Goal: Information Seeking & Learning: Check status

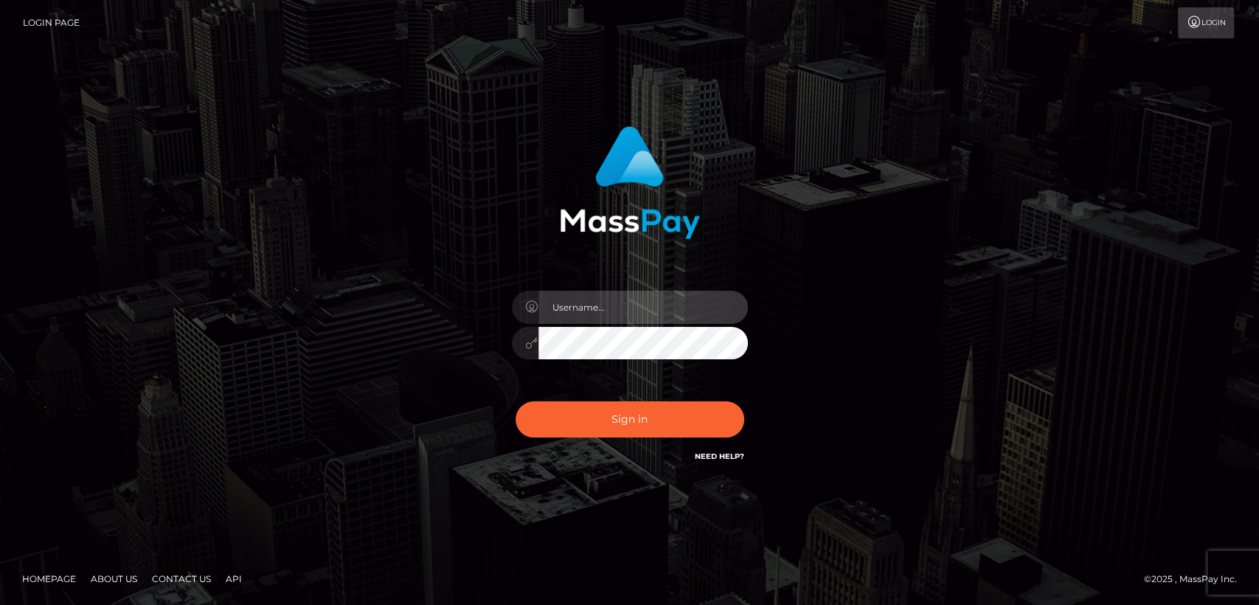
type input "[DOMAIN_NAME]"
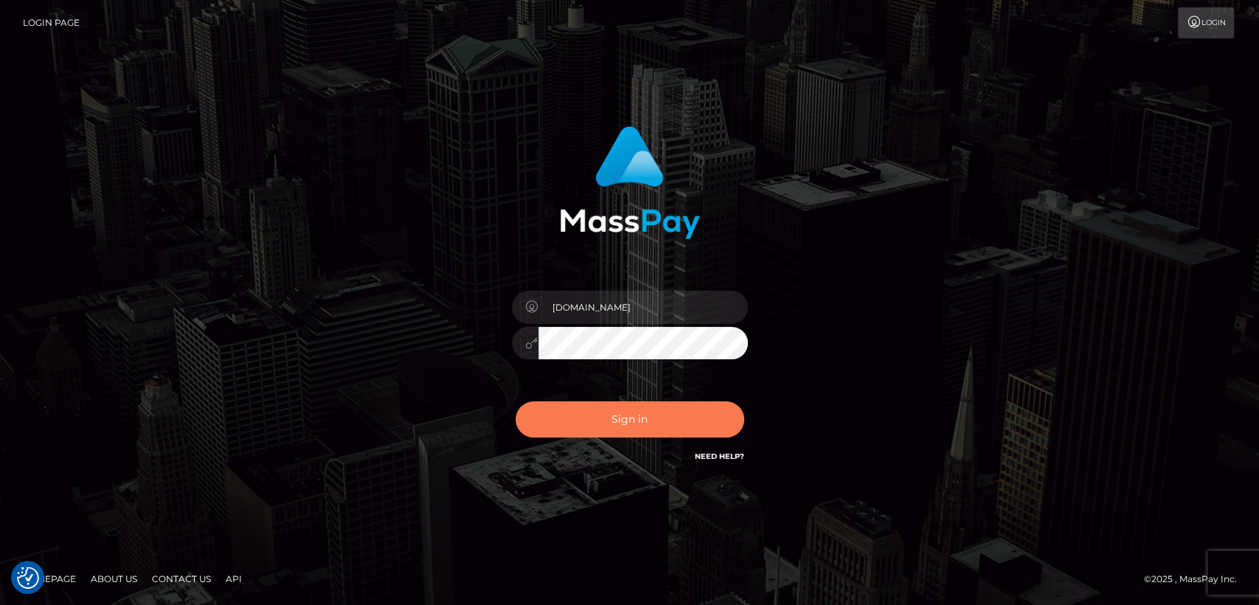
click at [621, 428] on button "Sign in" at bounding box center [630, 419] width 229 height 36
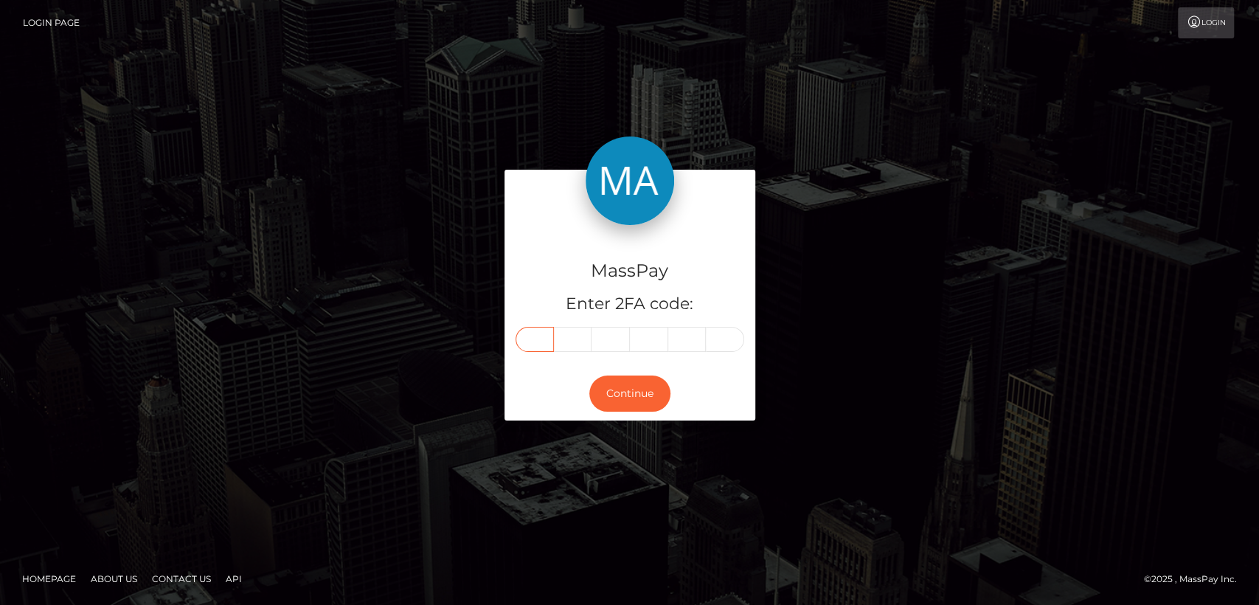
click at [538, 332] on input "text" at bounding box center [535, 339] width 38 height 25
paste input "7"
type input "7"
type input "1"
type input "2"
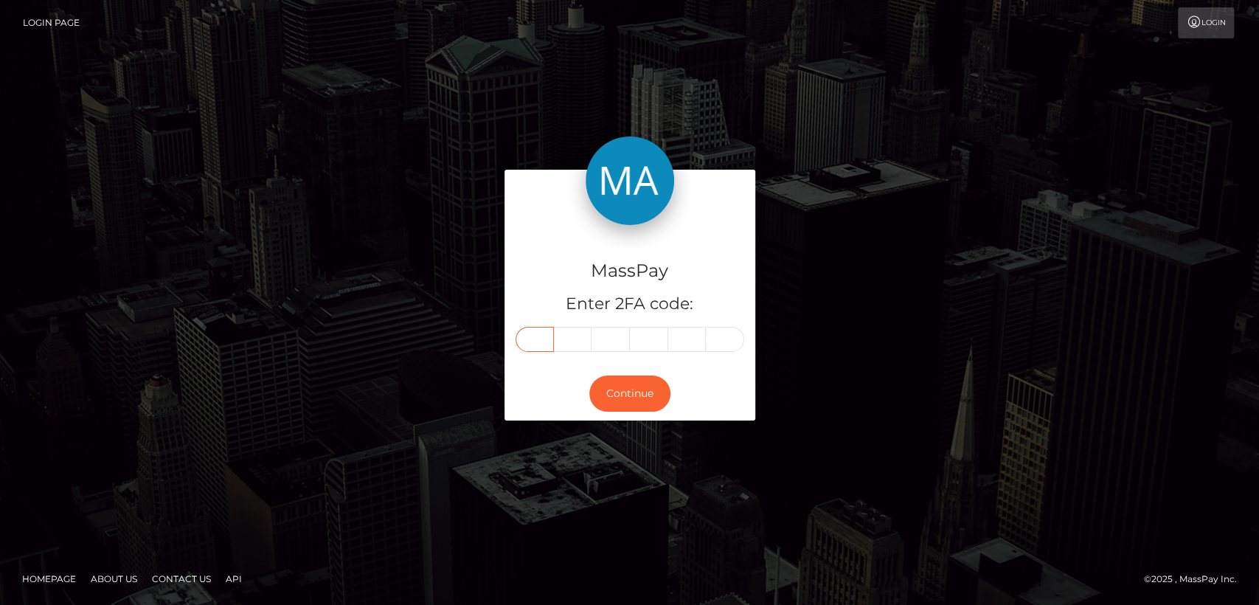
type input "6"
type input "8"
type input "5"
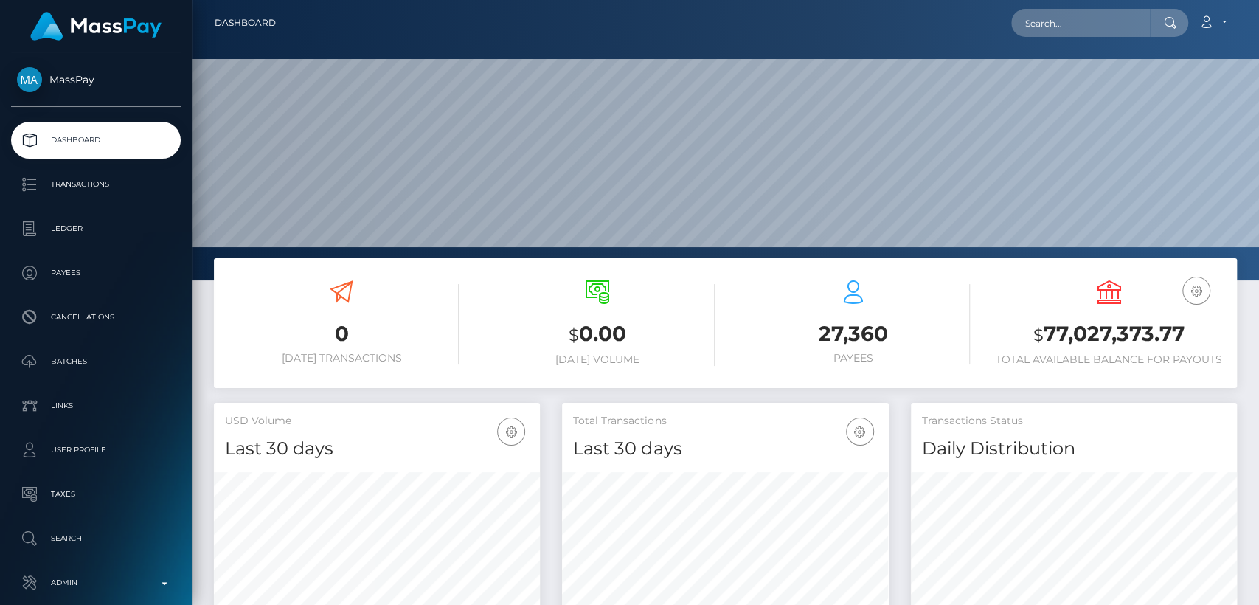
scroll to position [260, 326]
click at [1076, 29] on input "text" at bounding box center [1081, 23] width 139 height 28
paste input "lolchezy@gmail.com"
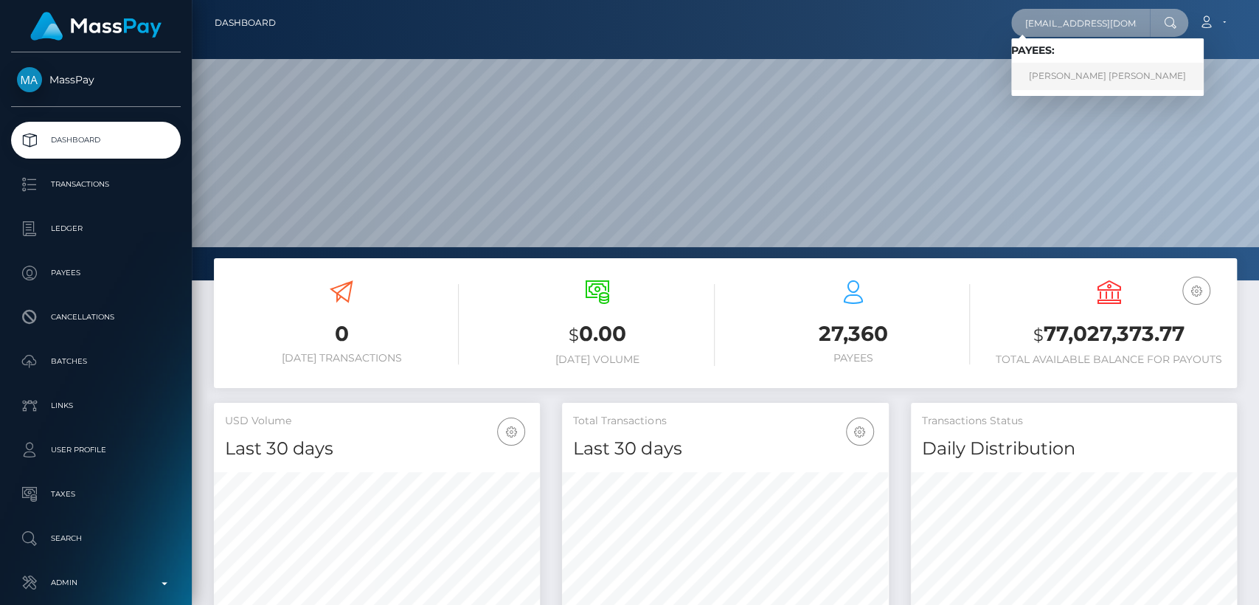
type input "lolchezy@gmail.com"
click at [1071, 63] on link "VALERI DIMITROV STOYANOV" at bounding box center [1108, 76] width 193 height 27
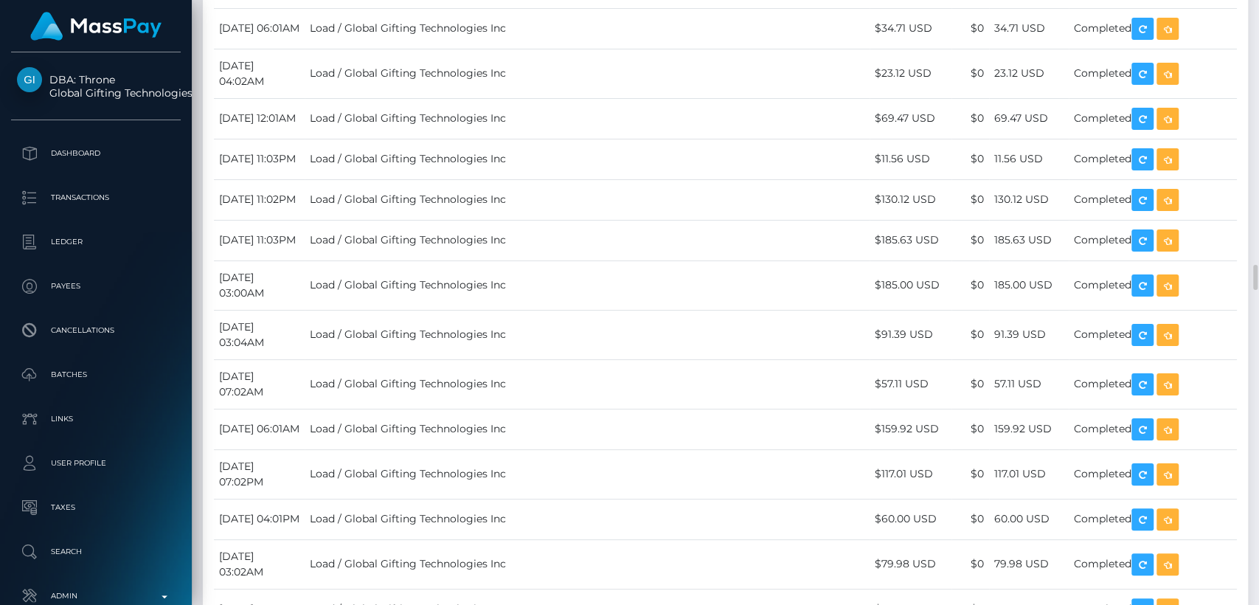
scroll to position [6332, 0]
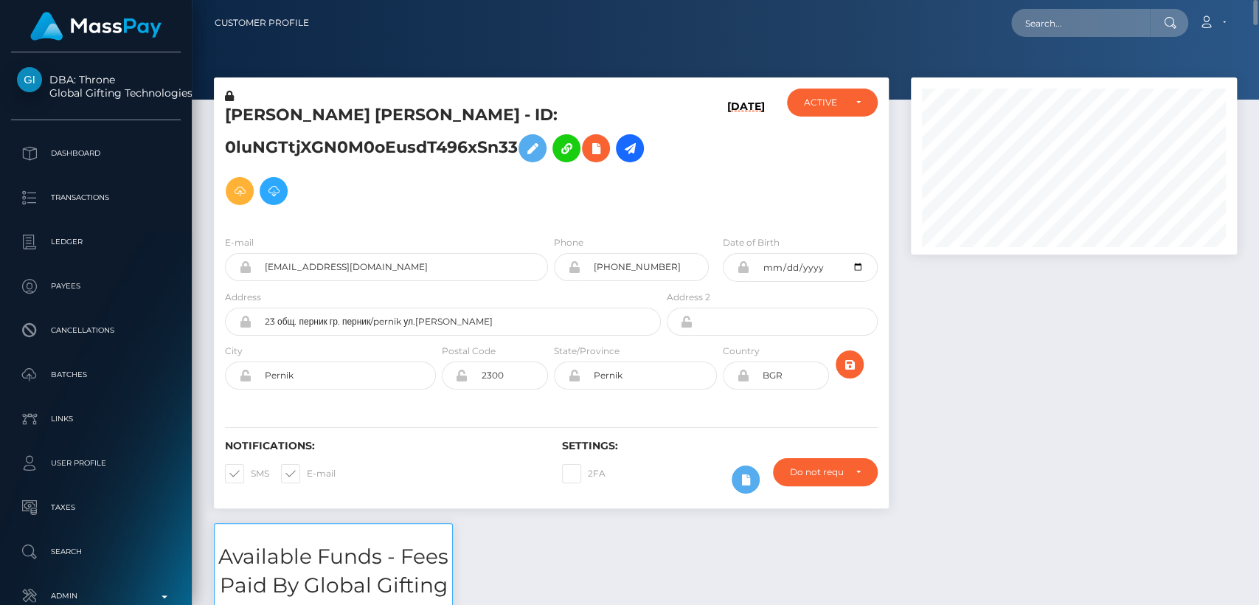
click at [274, 106] on h5 "VALERI DIMITROV STOYANOV - ID: 0luNGTtjXGN0M0oEusdT496xSn33" at bounding box center [439, 158] width 428 height 108
copy h5 "VALERI"
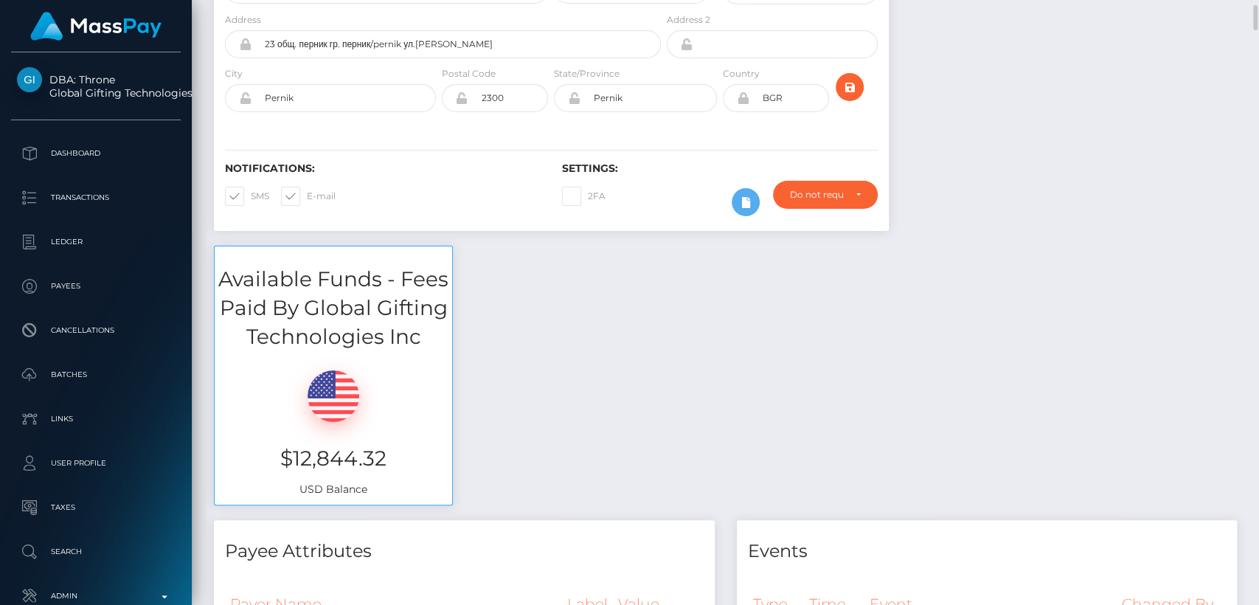
scroll to position [282, 0]
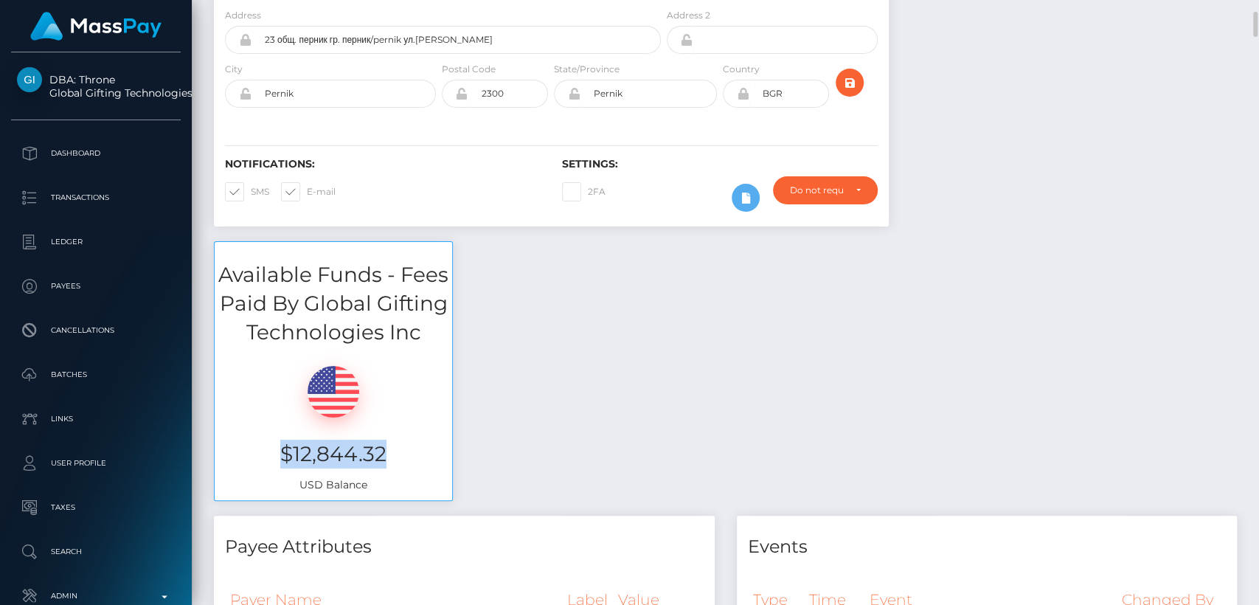
drag, startPoint x: 401, startPoint y: 454, endPoint x: 284, endPoint y: 456, distance: 116.6
click at [284, 456] on h3 "$12,844.32" at bounding box center [333, 454] width 215 height 29
copy h3 "$12,844.32"
click at [600, 471] on div "Available Funds - Fees Paid By Global Gifting Technologies Inc $12,844.32 USD B…" at bounding box center [725, 378] width 1045 height 274
drag, startPoint x: 600, startPoint y: 471, endPoint x: 666, endPoint y: 356, distance: 132.2
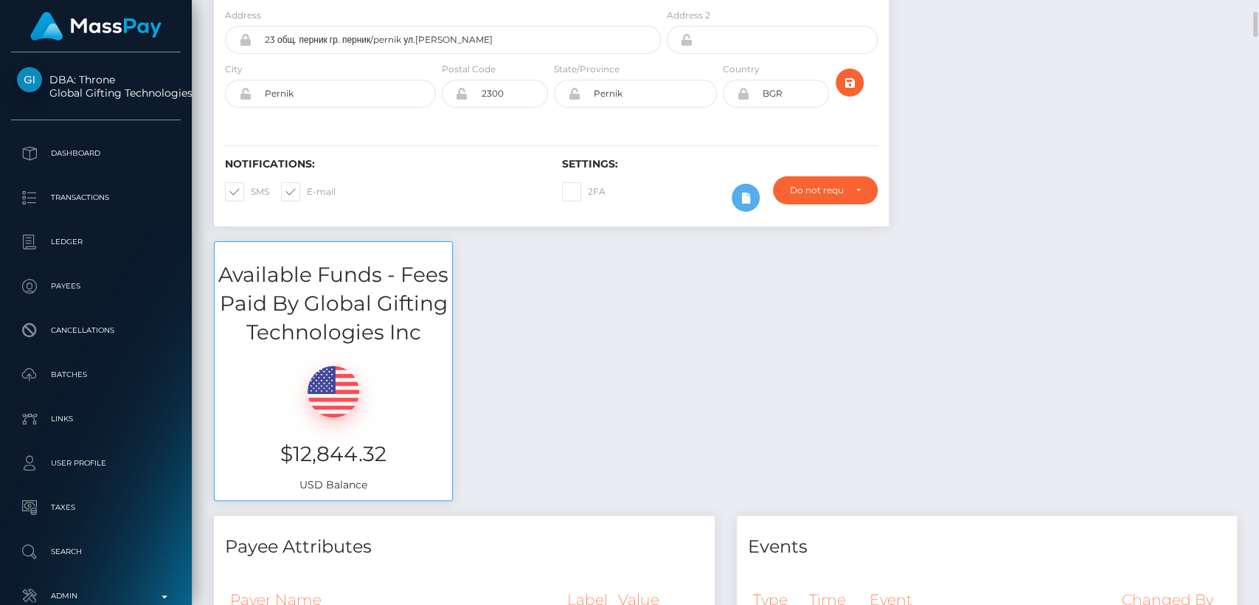
click at [666, 356] on div "Available Funds - Fees Paid By Global Gifting Technologies Inc $12,844.32 USD B…" at bounding box center [725, 378] width 1045 height 274
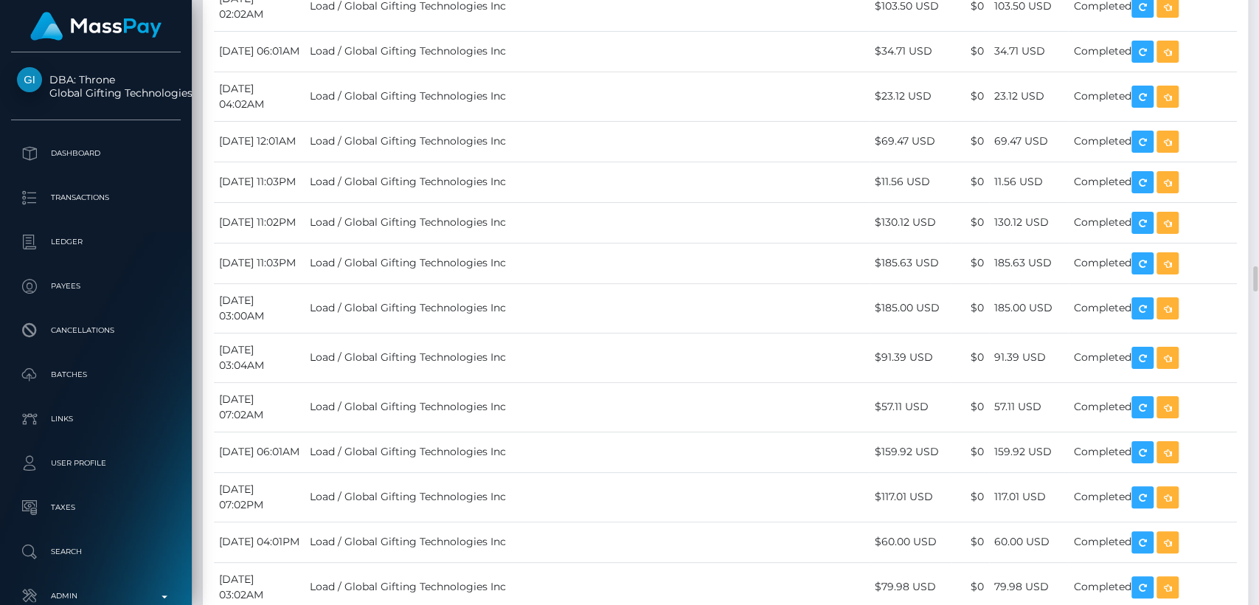
scroll to position [6310, 0]
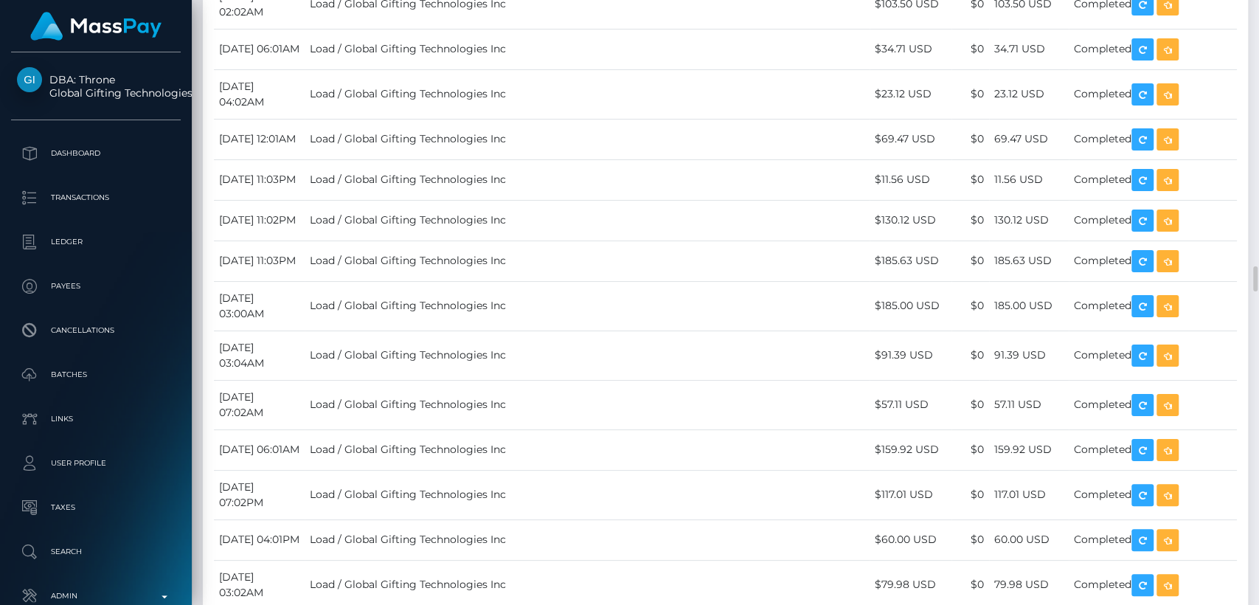
drag, startPoint x: 931, startPoint y: 266, endPoint x: 876, endPoint y: 270, distance: 55.5
copy td "$11.71 USD"
drag, startPoint x: 938, startPoint y: 215, endPoint x: 873, endPoint y: 215, distance: 65.7
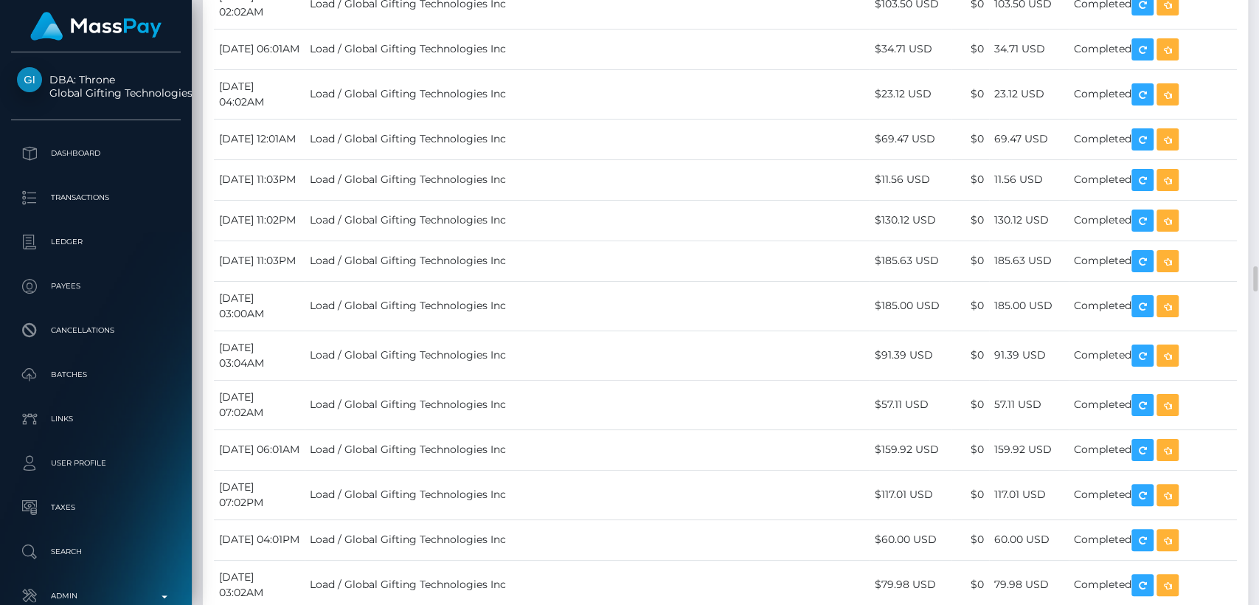
copy td "$116.37 USD"
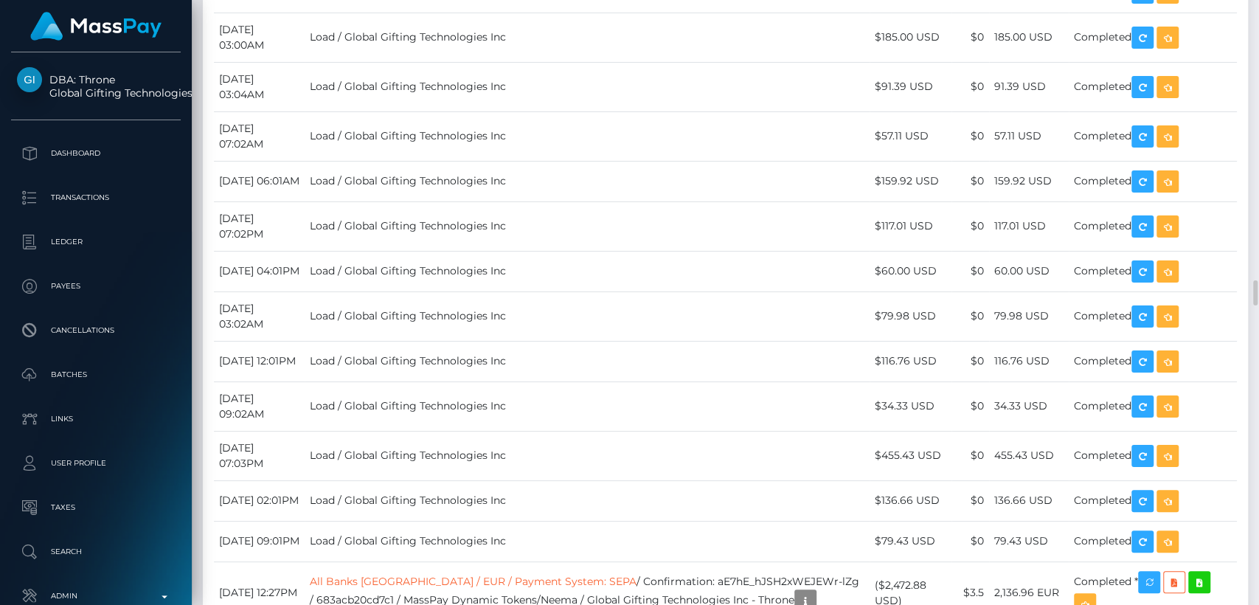
scroll to position [6580, 0]
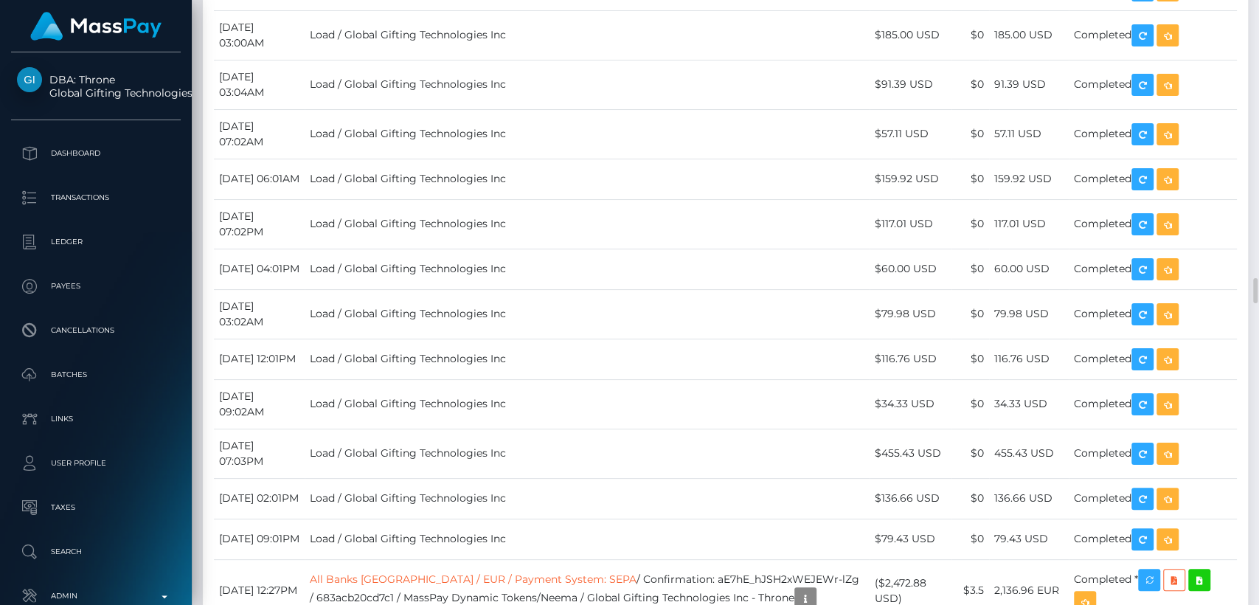
drag, startPoint x: 927, startPoint y: 398, endPoint x: 889, endPoint y: 404, distance: 38.1
drag, startPoint x: 894, startPoint y: 409, endPoint x: 879, endPoint y: 402, distance: 16.2
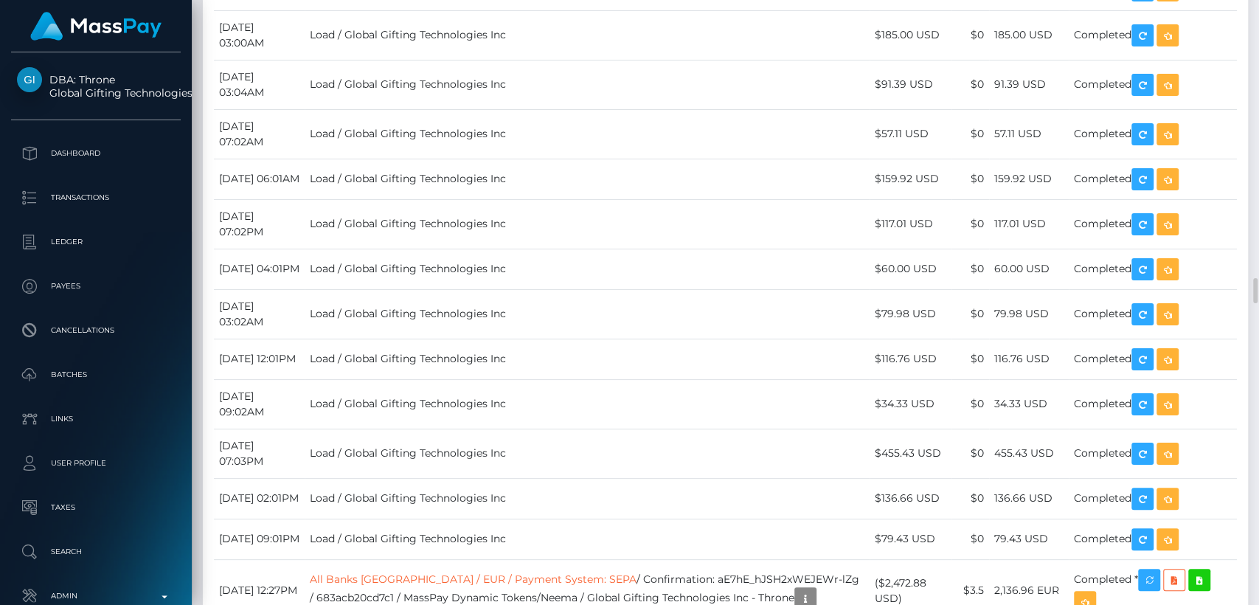
copy td "$12,716.24 USD"
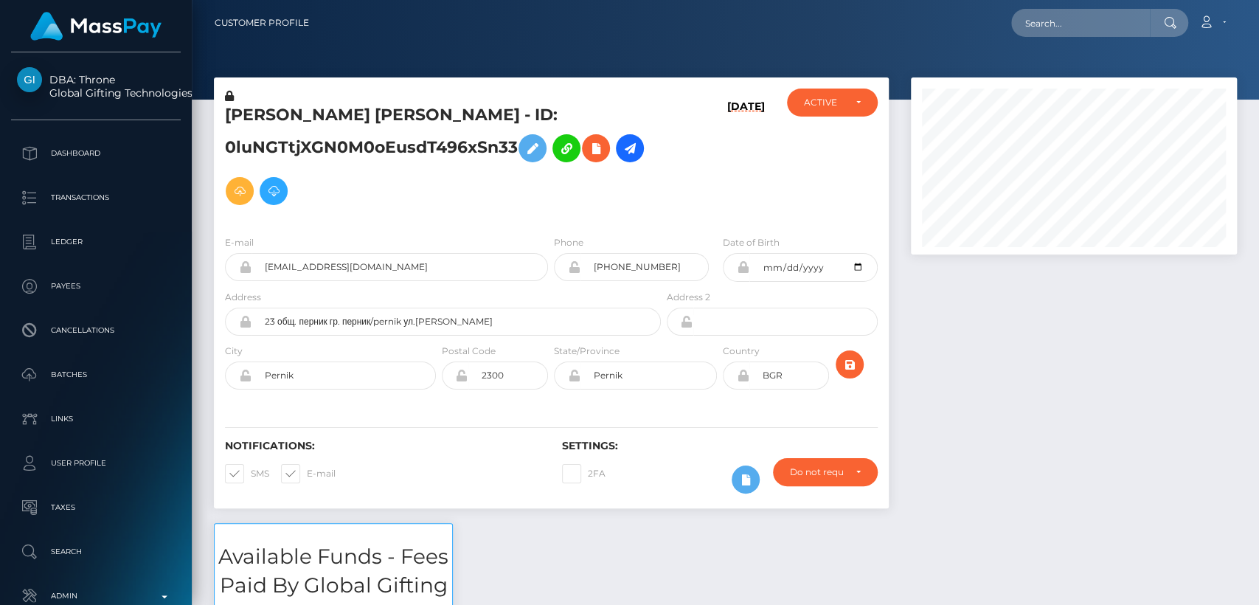
scroll to position [177, 326]
click at [413, 362] on input "Pernik" at bounding box center [344, 376] width 184 height 28
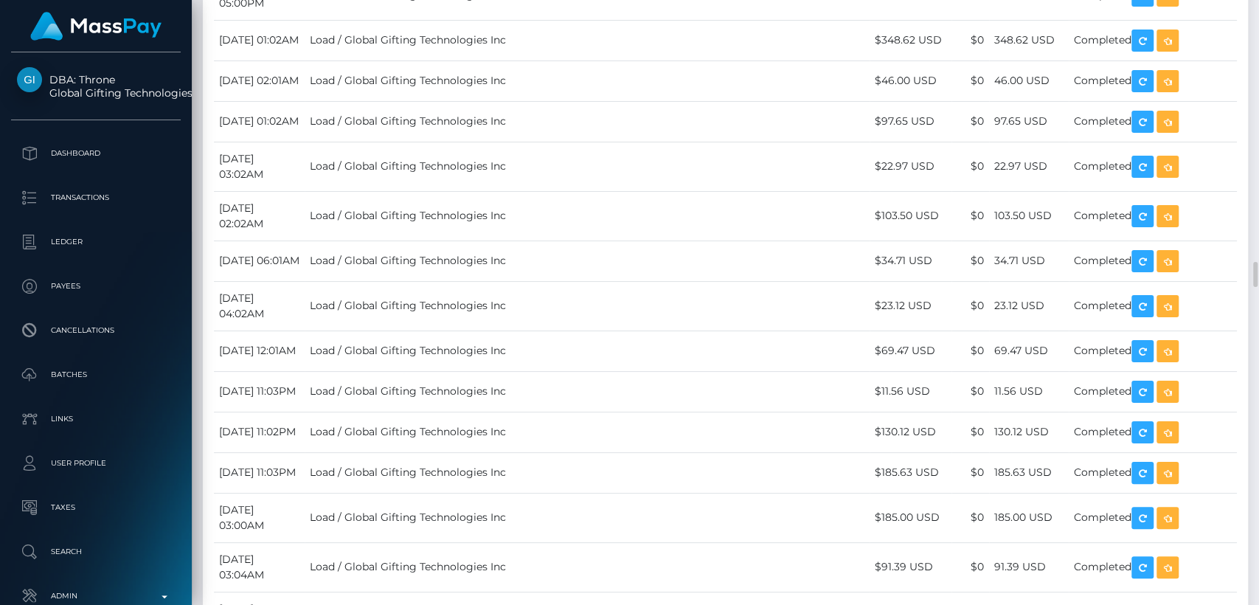
scroll to position [6104, 0]
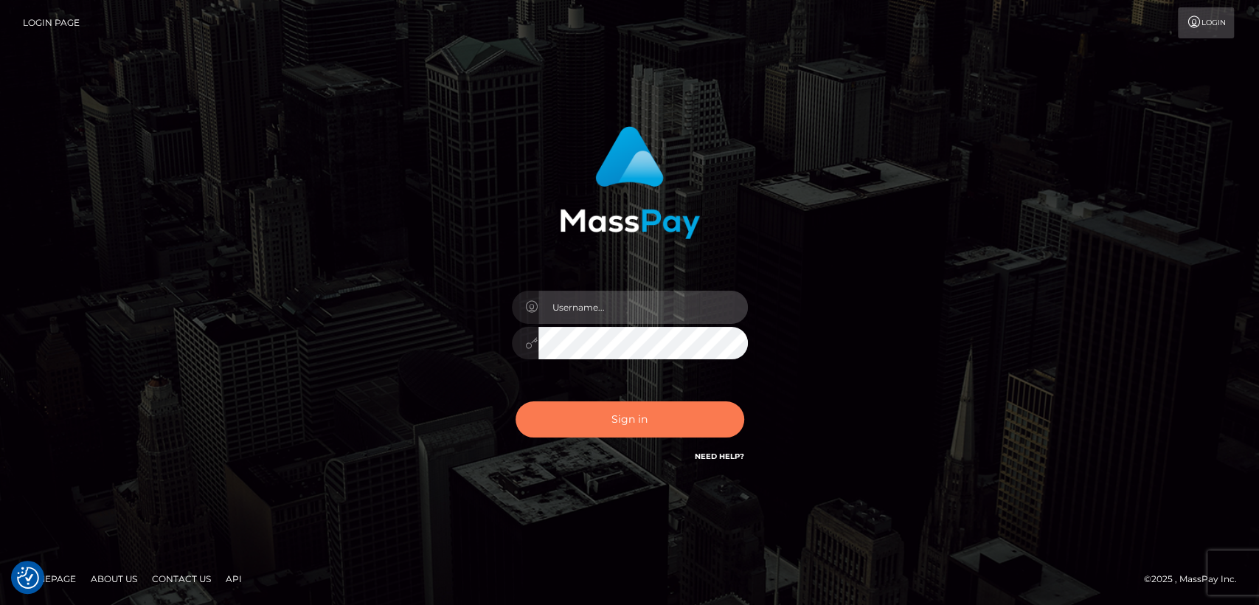
type input "[DOMAIN_NAME]"
click at [603, 427] on button "Sign in" at bounding box center [630, 419] width 229 height 36
type input "[DOMAIN_NAME]"
click at [562, 419] on button "Sign in" at bounding box center [630, 419] width 229 height 36
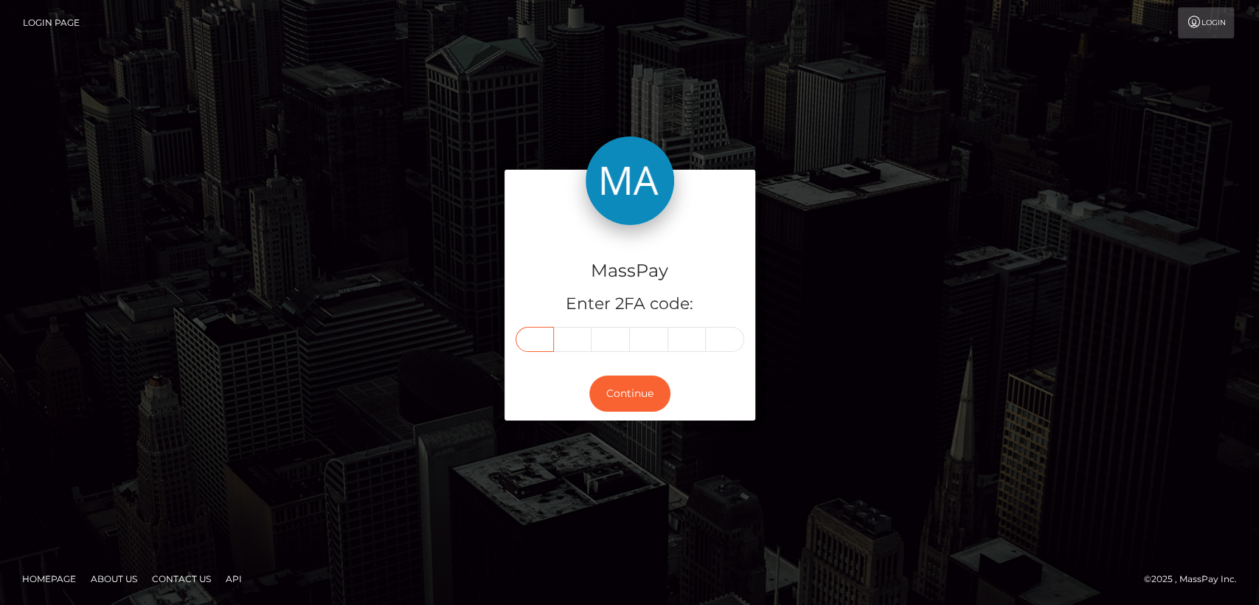
click at [547, 345] on input "text" at bounding box center [535, 339] width 38 height 25
paste input "2"
type input "2"
type input "9"
type input "1"
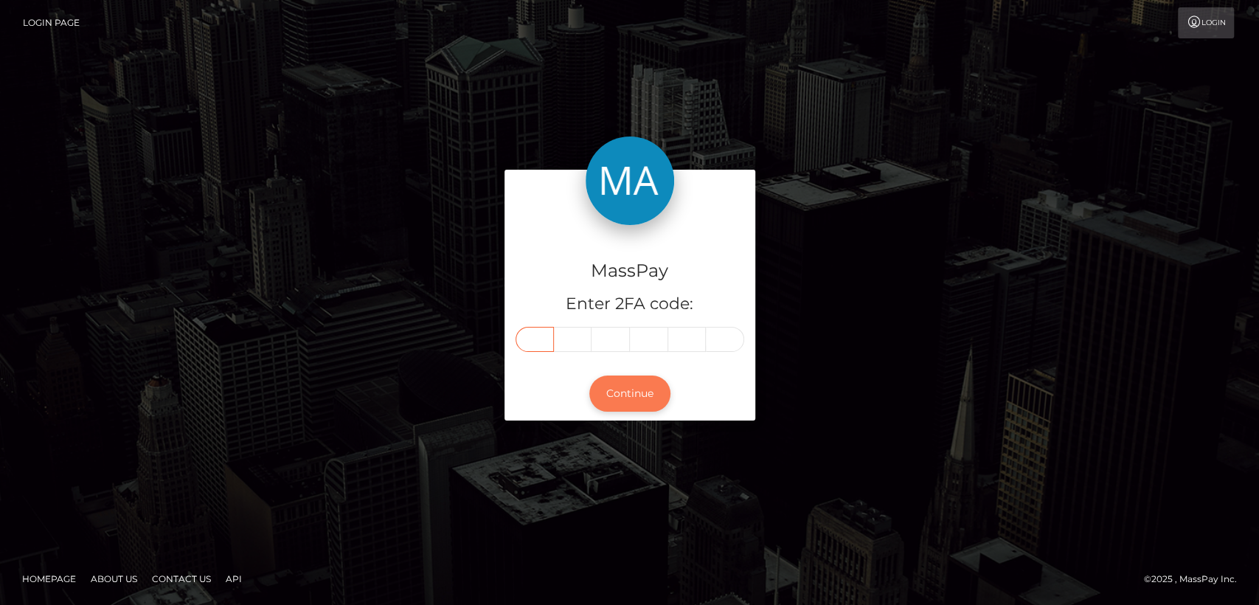
type input "4"
type input "3"
type input "9"
click at [611, 388] on button "Continue" at bounding box center [629, 394] width 81 height 36
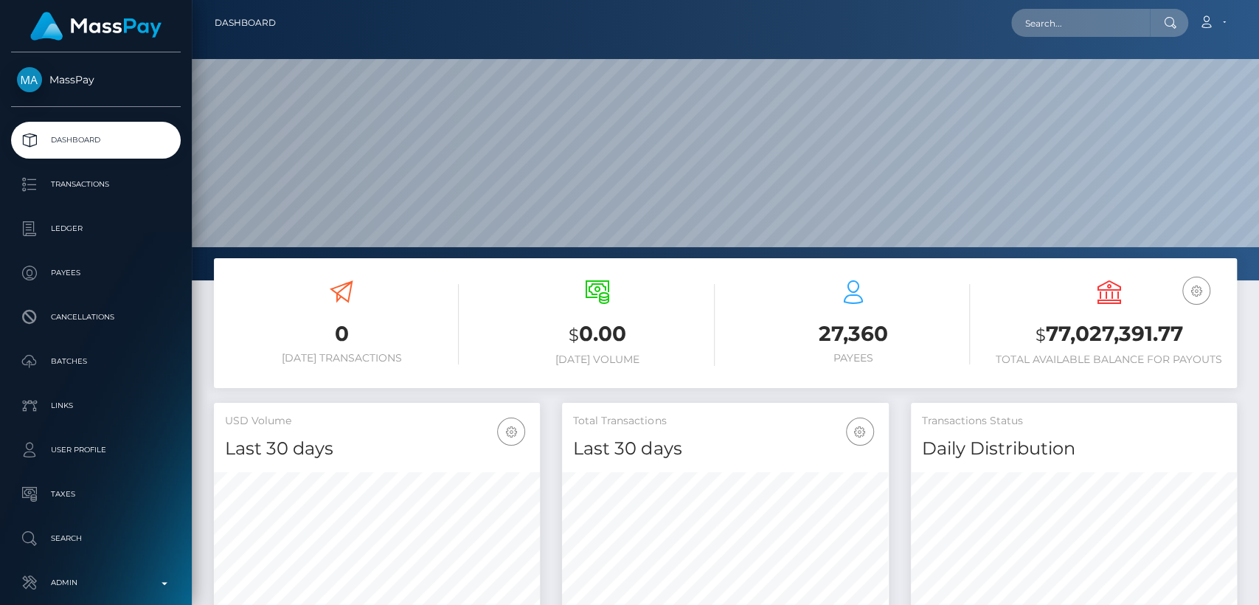
scroll to position [260, 326]
click at [1081, 34] on input "text" at bounding box center [1081, 23] width 139 height 28
paste input "lindsaybarett@gmail.com"
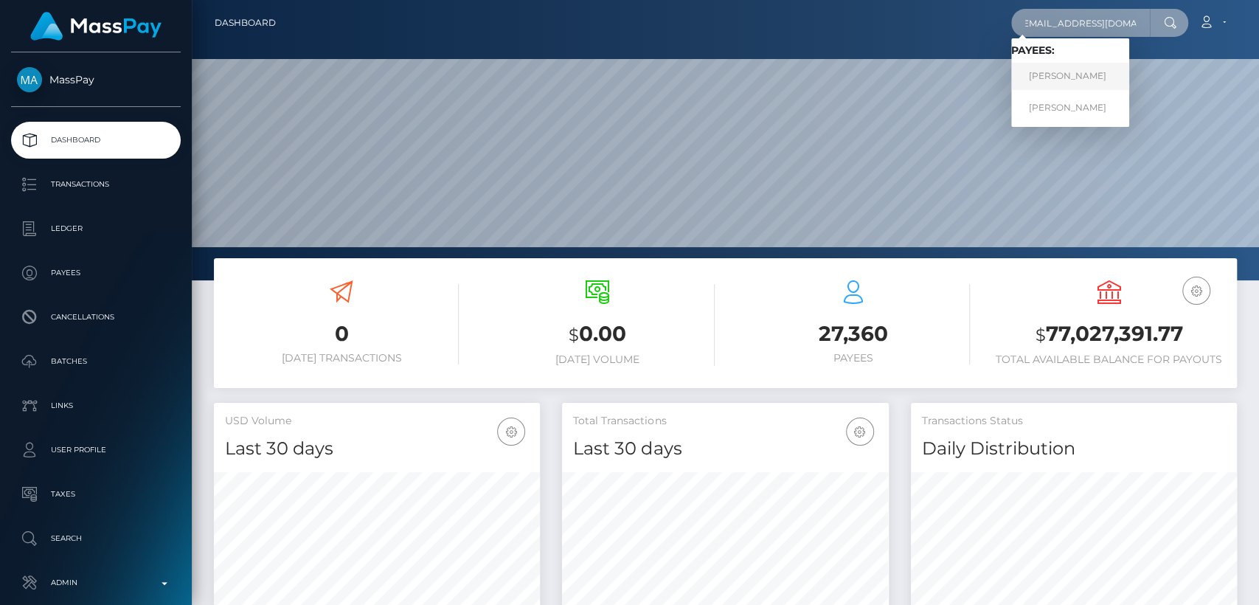
type input "lindsaybarett@gmail.com"
click at [1074, 66] on link "MEAGAN LINDSAY TURNEY" at bounding box center [1071, 76] width 118 height 27
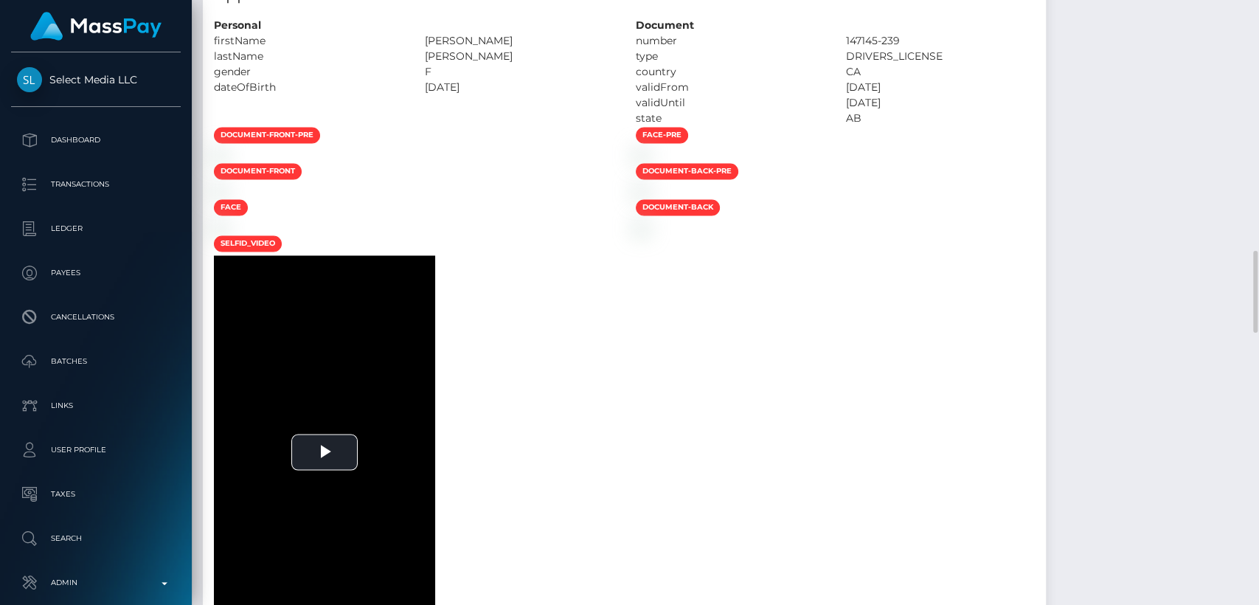
scroll to position [1620, 0]
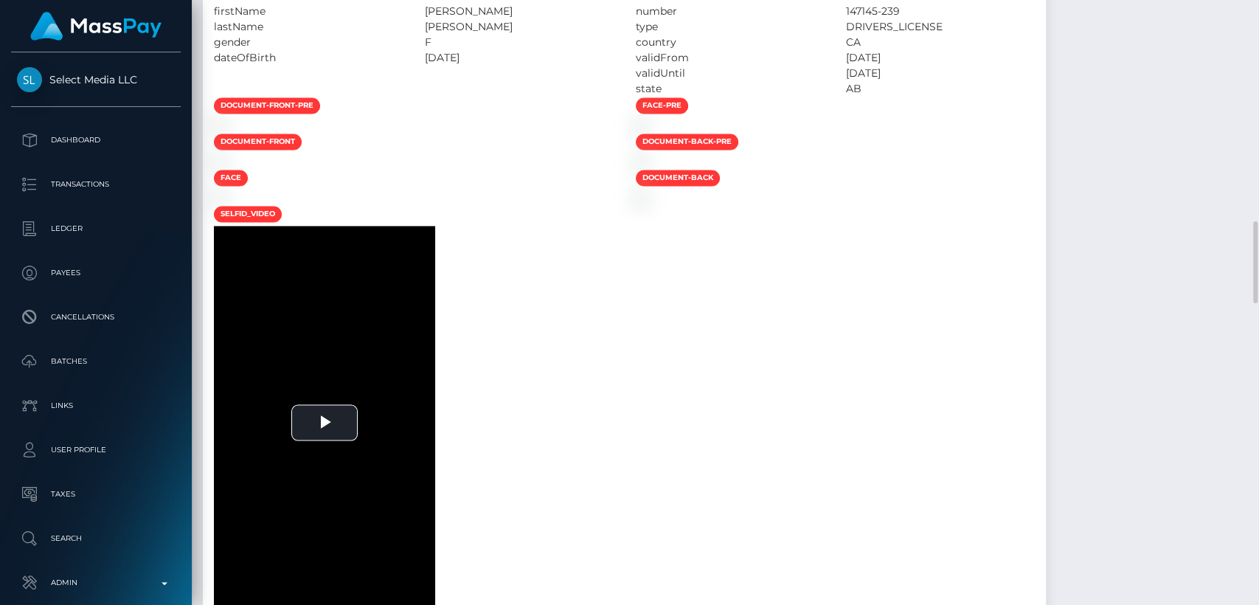
click at [563, 133] on div at bounding box center [414, 124] width 422 height 15
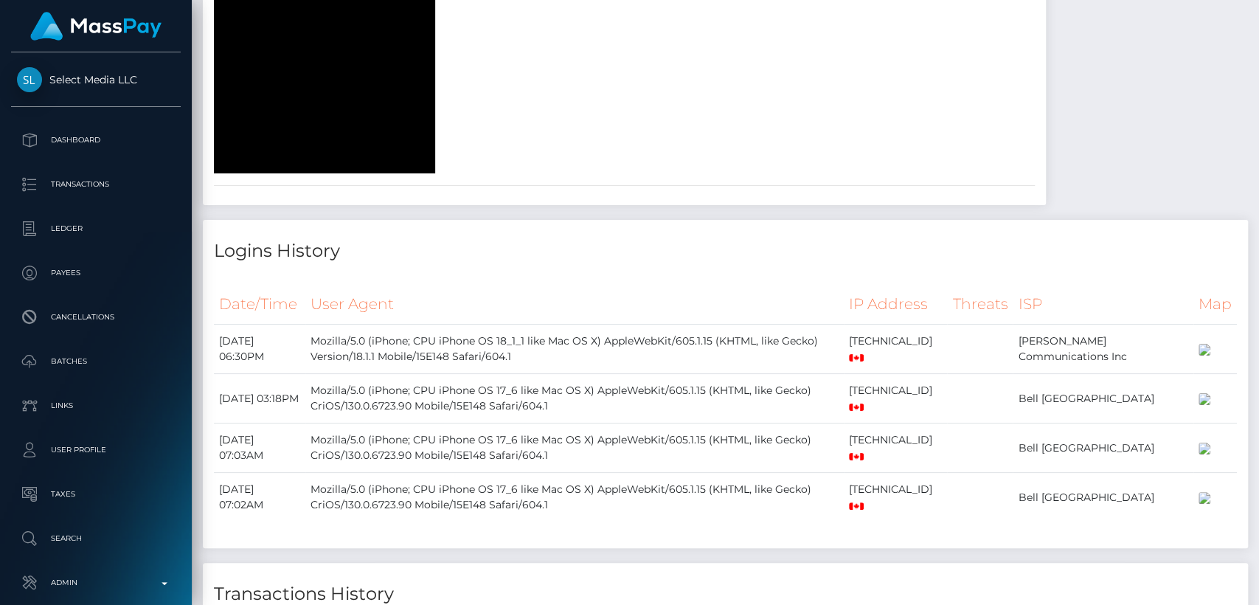
scroll to position [0, 0]
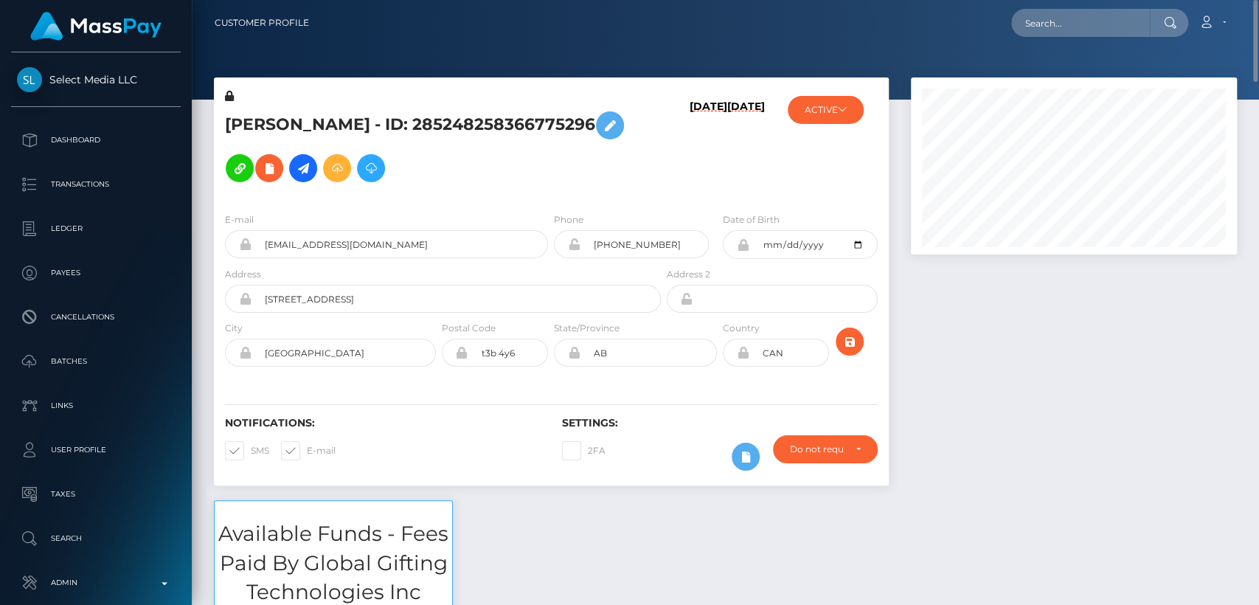
click at [246, 154] on h5 "MEAGAN LINDSAY TURNEY - ID: 285248258366775296" at bounding box center [439, 147] width 428 height 86
click at [251, 114] on h5 "MEAGAN LINDSAY TURNEY - ID: 285248258366775296" at bounding box center [439, 147] width 428 height 86
copy h5 "MEAGAN"
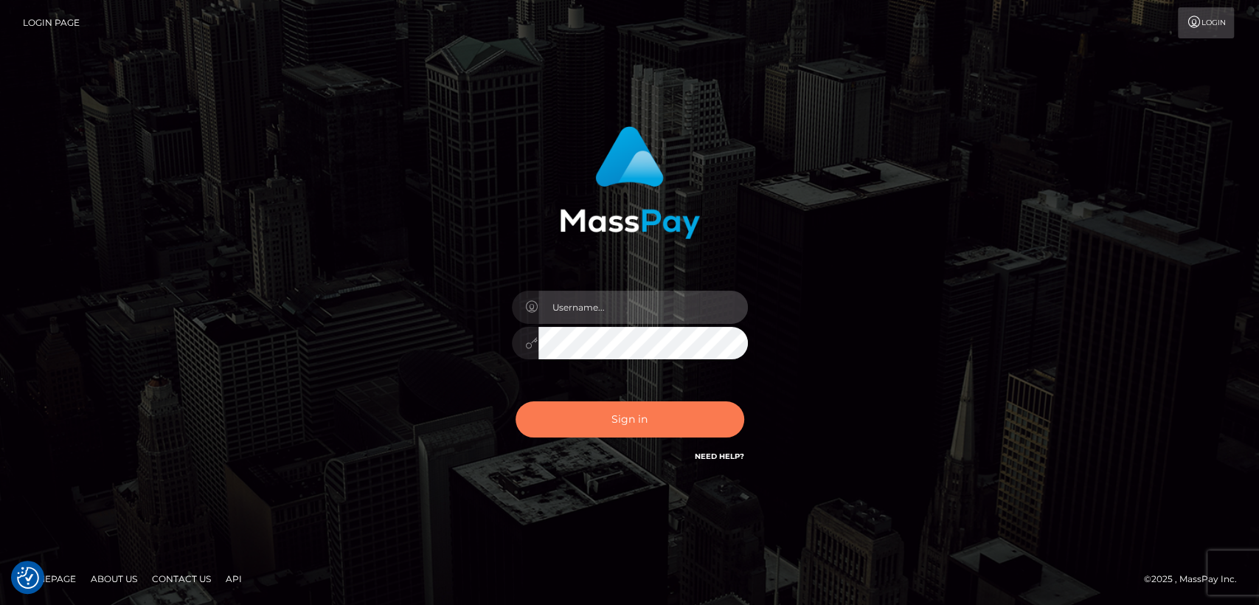
type input "[DOMAIN_NAME]"
click at [634, 424] on button "Sign in" at bounding box center [630, 419] width 229 height 36
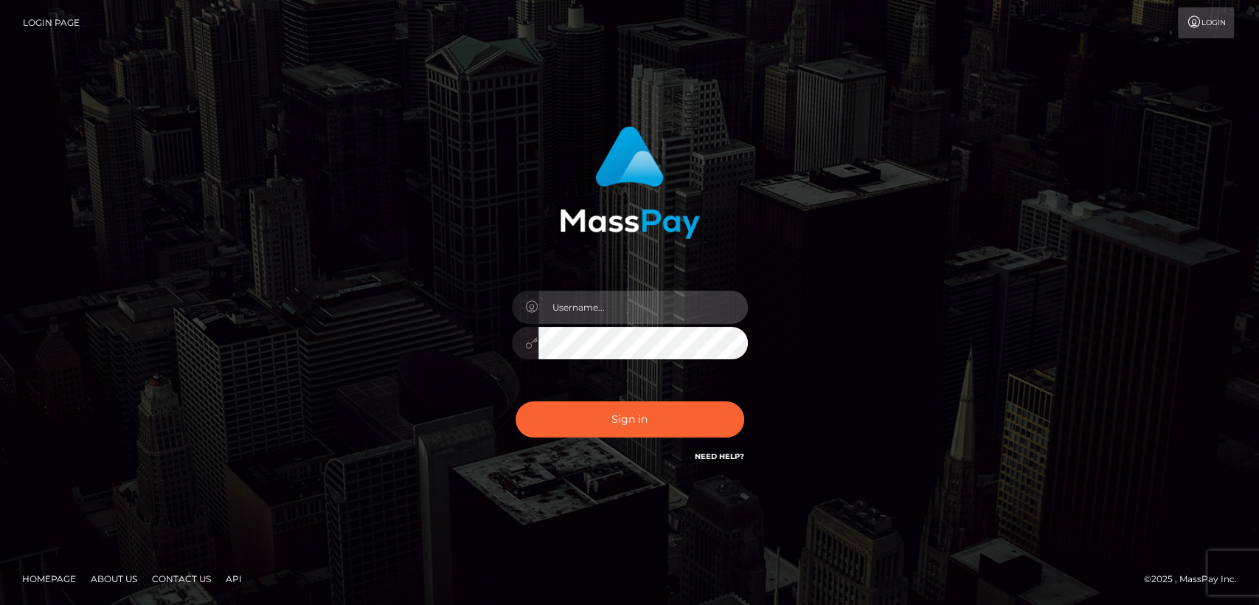
type input "[DOMAIN_NAME]"
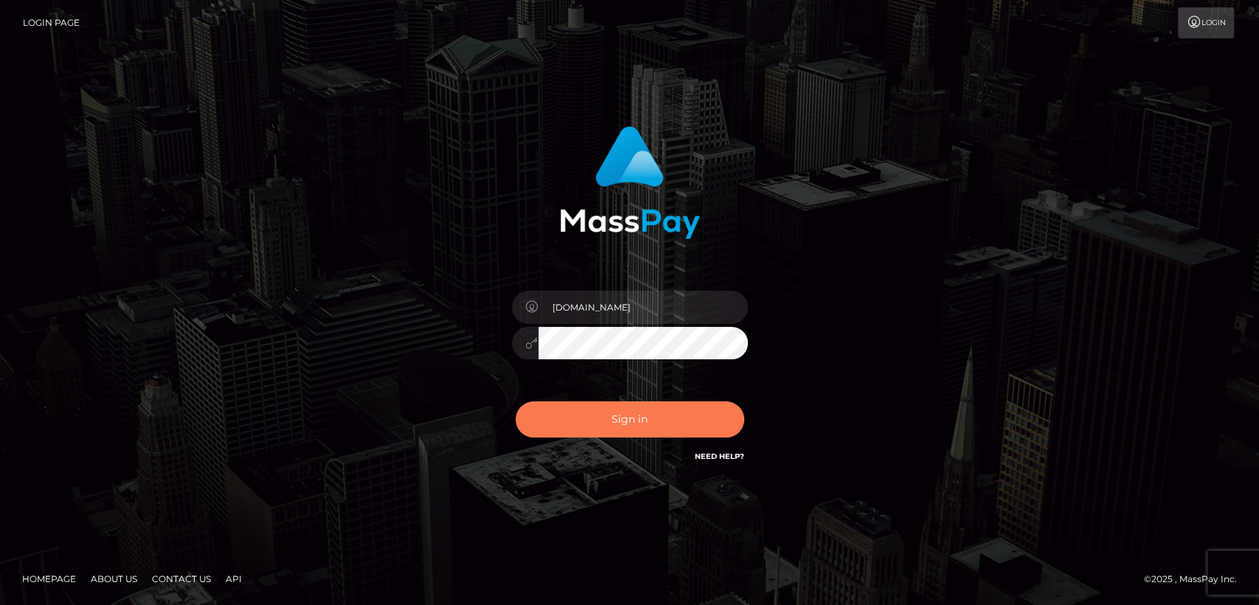
click at [634, 424] on button "Sign in" at bounding box center [630, 419] width 229 height 36
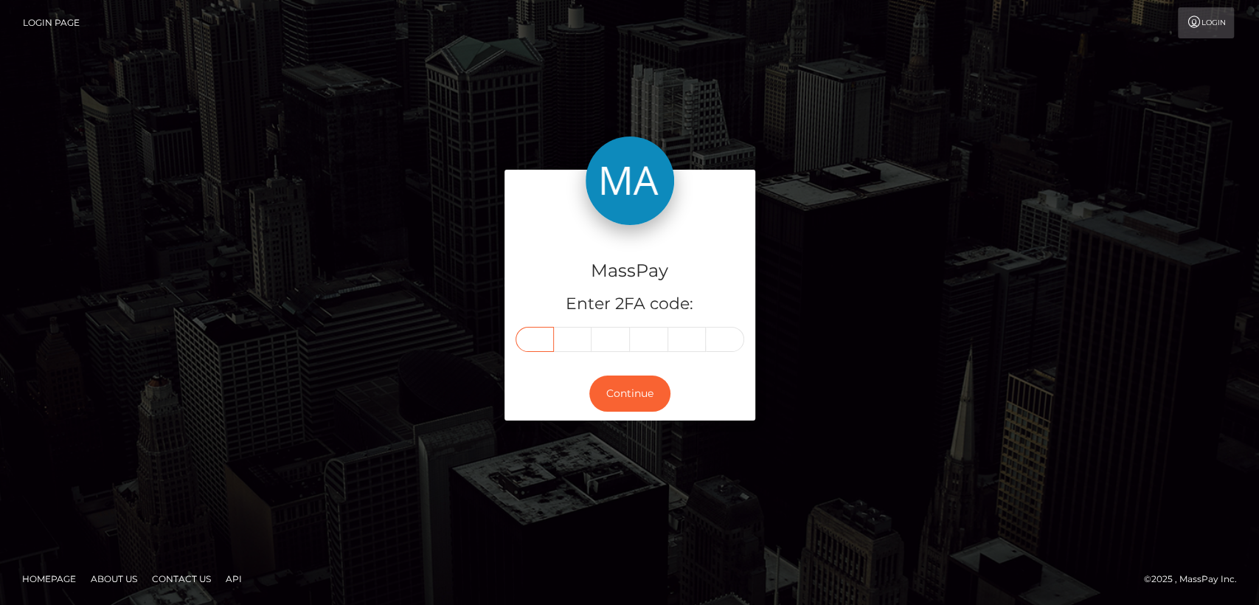
click at [546, 332] on input "text" at bounding box center [535, 339] width 38 height 25
paste input "4"
type input "4"
type input "8"
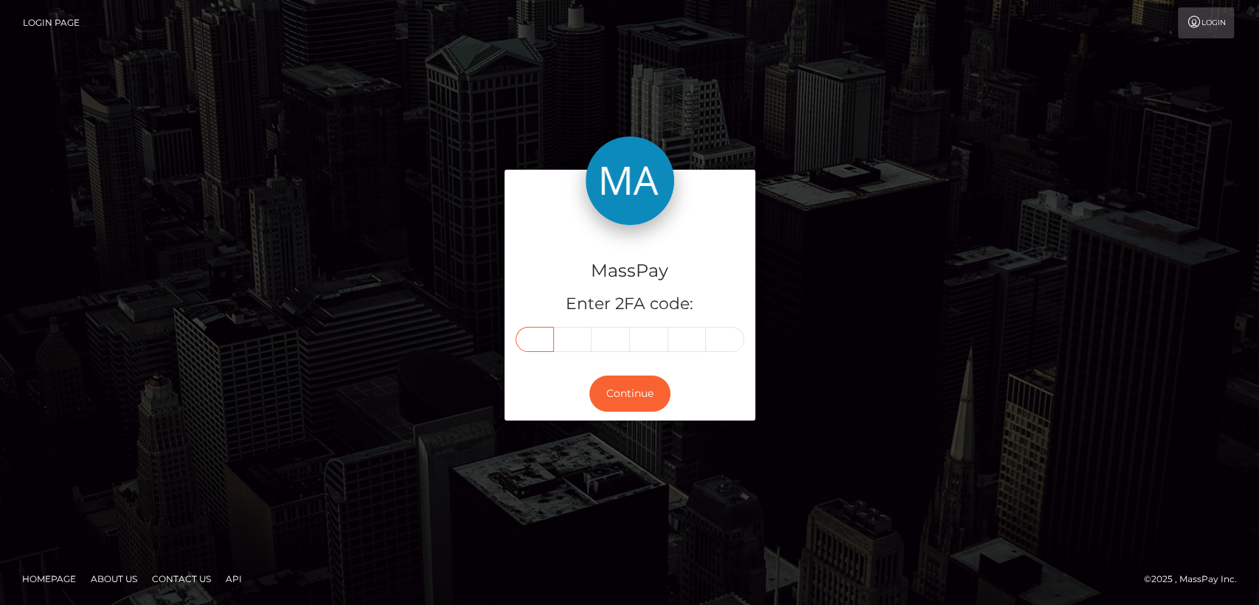
type input "2"
type input "7"
type input "8"
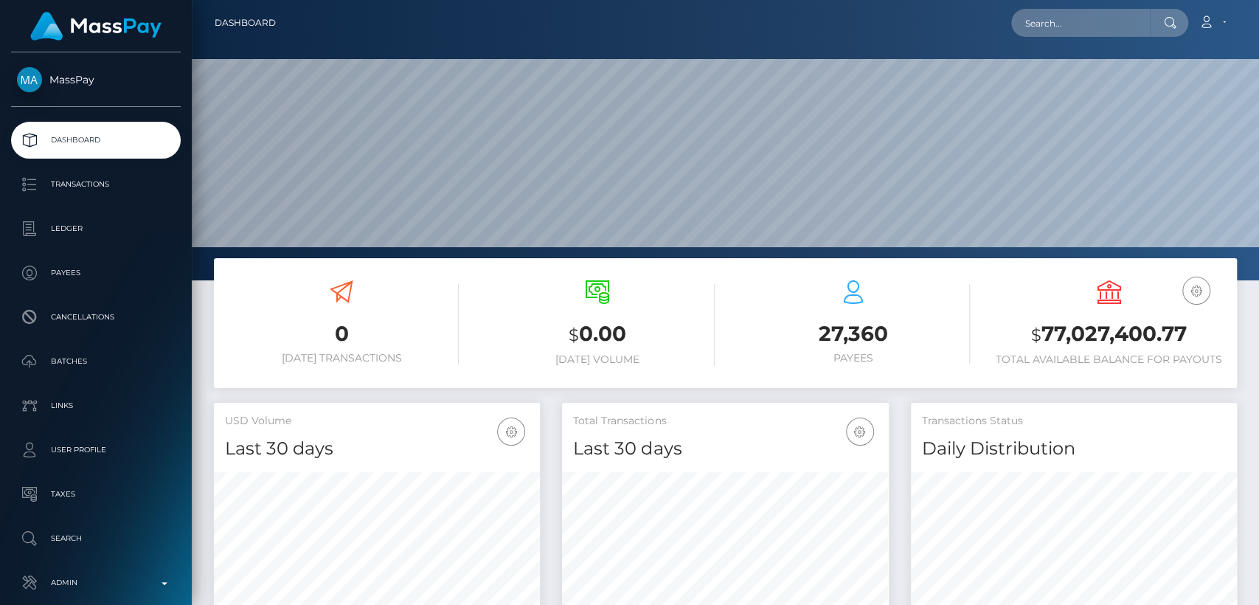
scroll to position [404, 326]
click at [1139, 15] on input "text" at bounding box center [1081, 23] width 139 height 28
paste input "[EMAIL_ADDRESS][DOMAIN_NAME]"
type input "[EMAIL_ADDRESS][DOMAIN_NAME]"
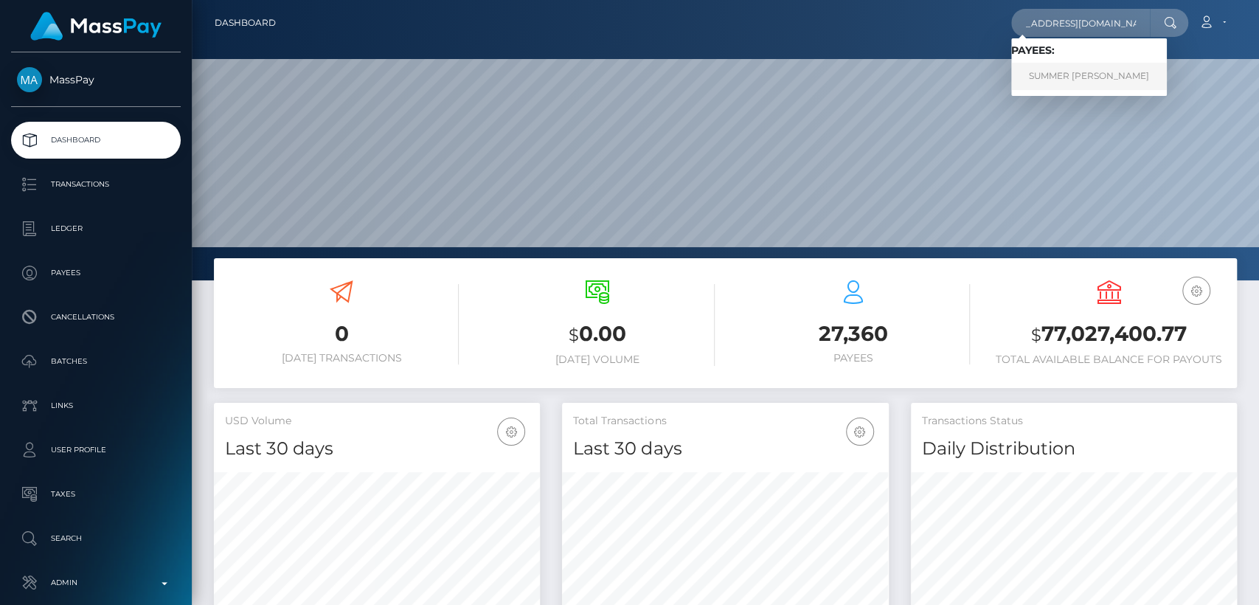
scroll to position [0, 0]
click at [1124, 72] on link "SUMMER [PERSON_NAME]" at bounding box center [1090, 76] width 156 height 27
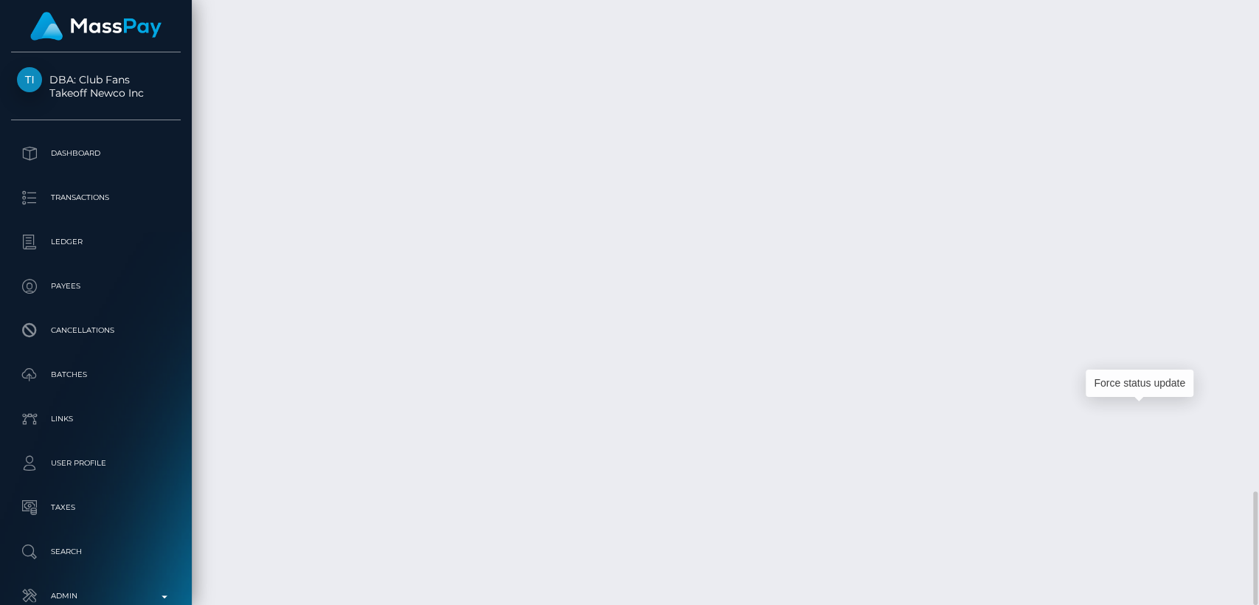
scroll to position [177, 326]
click at [1145, 384] on div "Force status update" at bounding box center [1140, 383] width 108 height 27
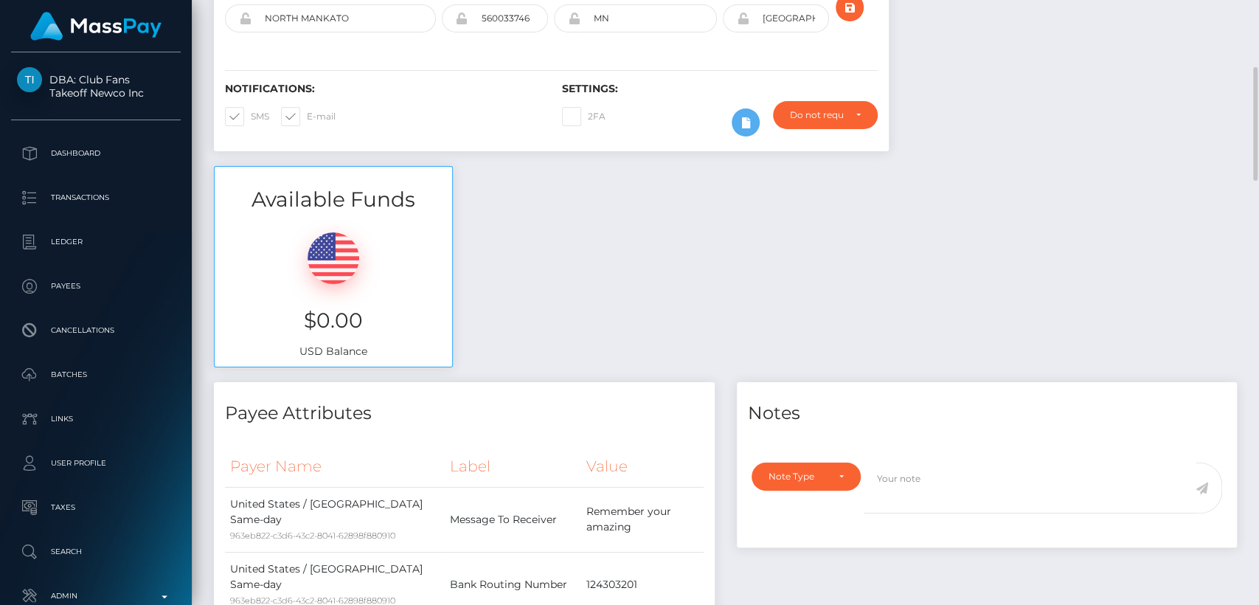
scroll to position [0, 0]
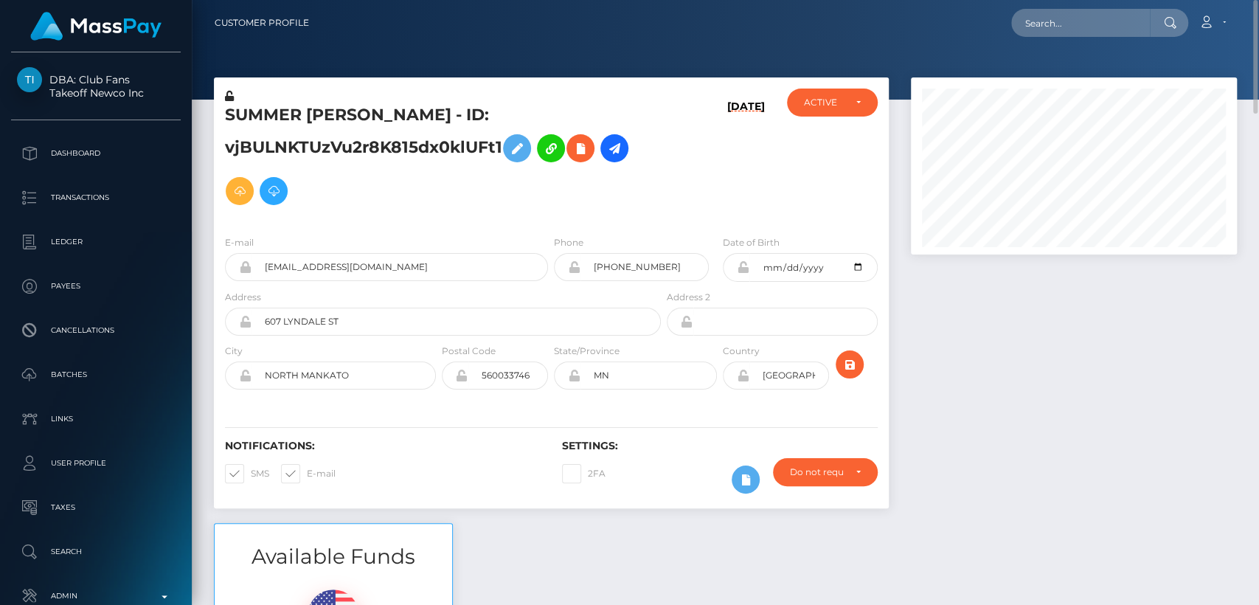
click at [254, 114] on h5 "SUMMER MARIE WEIMERN - ID: vjBULNKTUzVu2r8K815dx0klUFt1" at bounding box center [439, 158] width 428 height 108
copy h5 "SUMMER"
click at [211, 155] on div "SUMMER MARIE WEIMERN - ID: vjBULNKTUzVu2r8K815dx0klUFt1 08/23/25 DEACTIVE CLOSE…" at bounding box center [551, 300] width 697 height 446
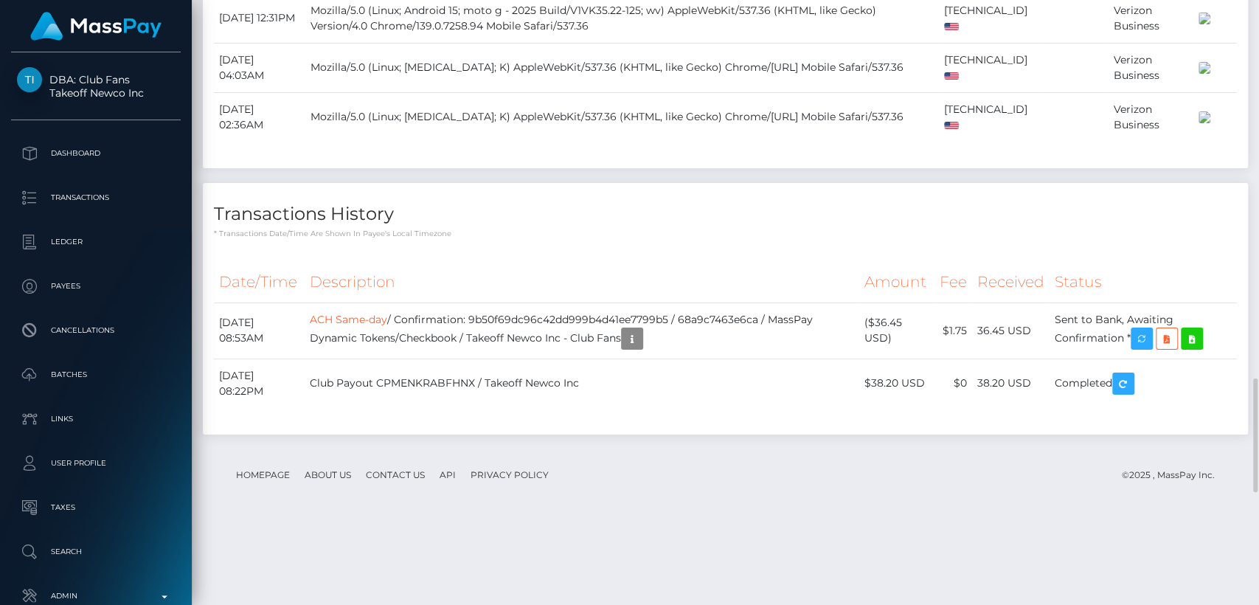
scroll to position [2019, 0]
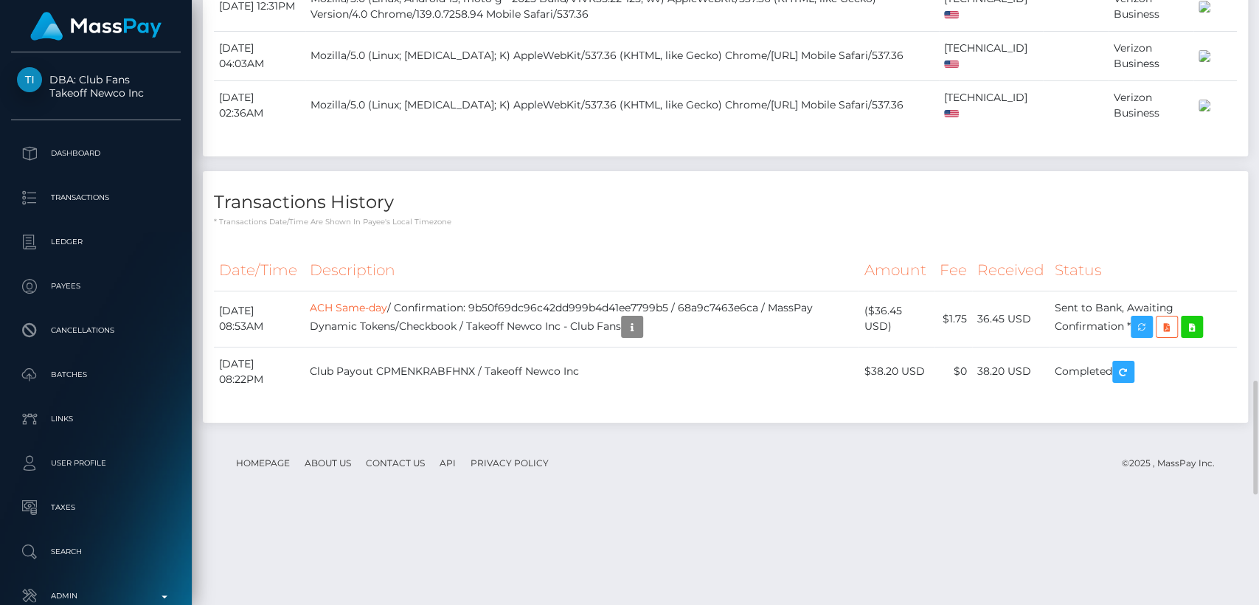
drag, startPoint x: 308, startPoint y: 151, endPoint x: 222, endPoint y: 144, distance: 86.6
copy td "August 26, 2025"
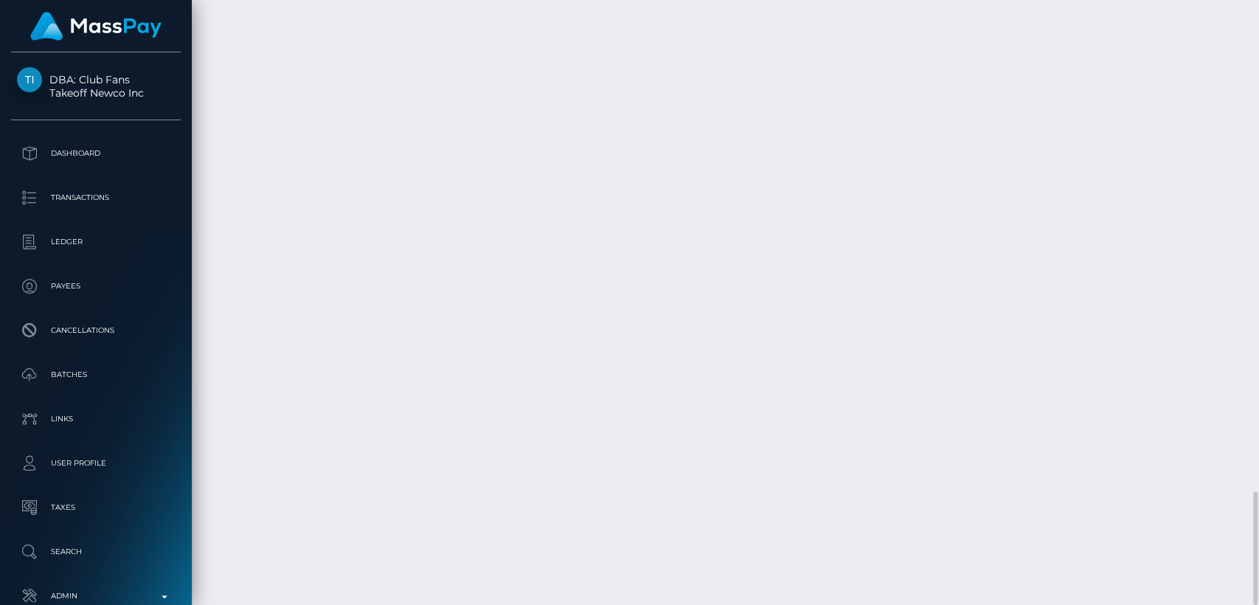
scroll to position [177, 326]
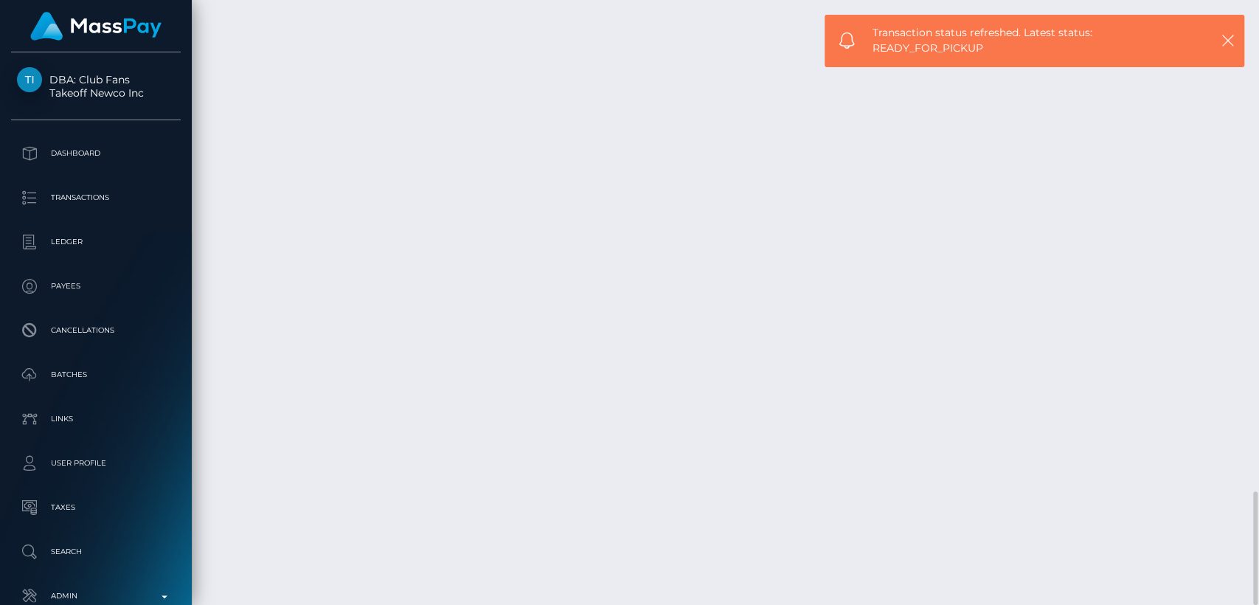
drag, startPoint x: 201, startPoint y: 404, endPoint x: 209, endPoint y: 402, distance: 7.7
drag, startPoint x: 218, startPoint y: 404, endPoint x: 314, endPoint y: 409, distance: 95.4
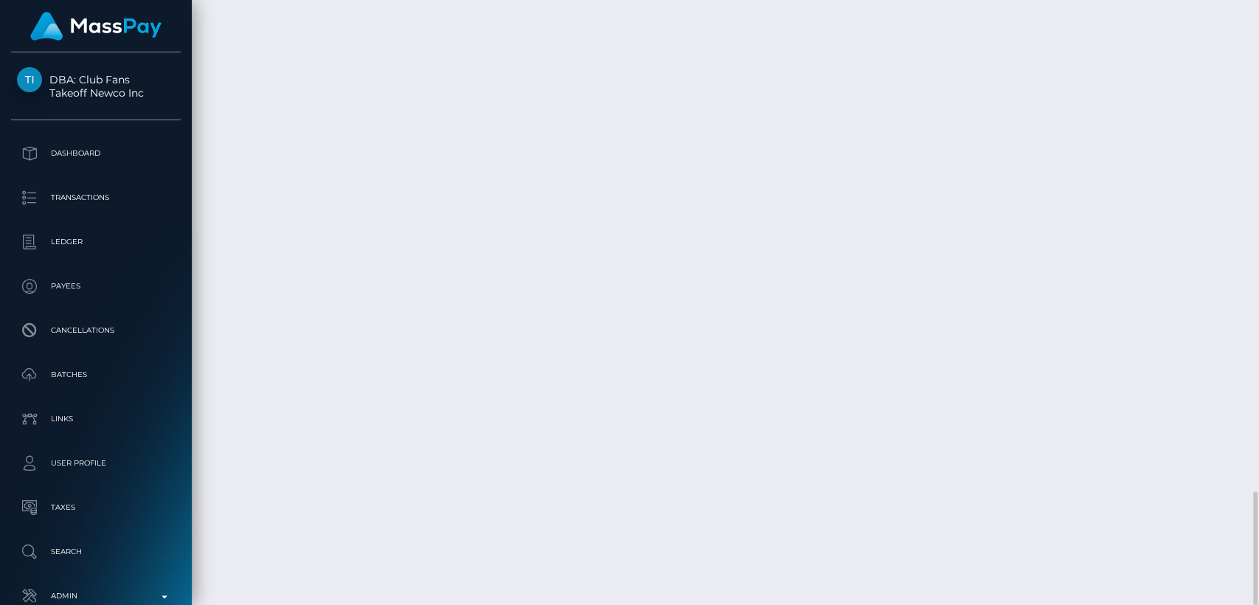
drag, startPoint x: 892, startPoint y: 416, endPoint x: 875, endPoint y: 407, distance: 19.1
copy td "$36.45 USD"
